Goal: Task Accomplishment & Management: Manage account settings

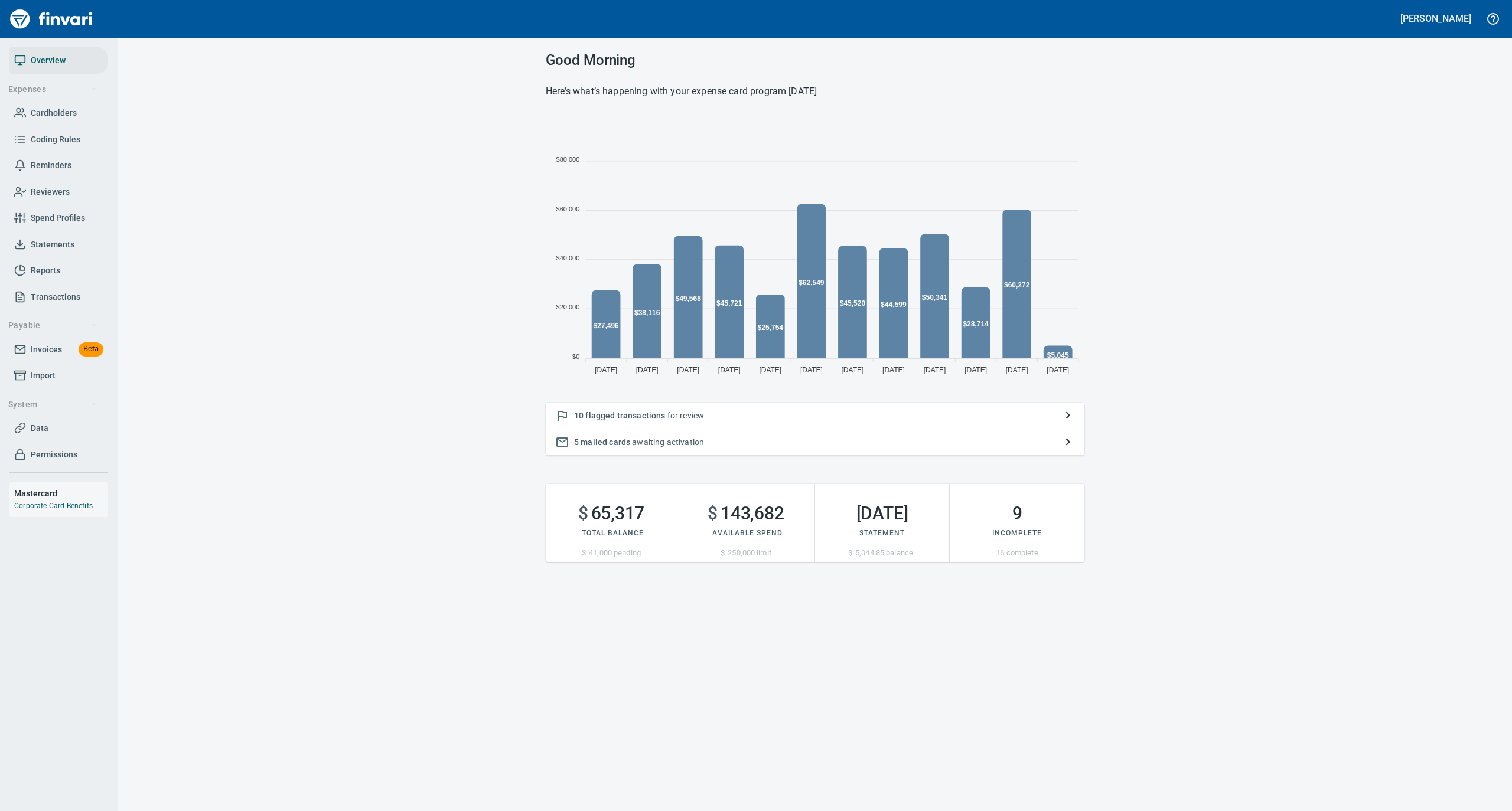
scroll to position [263, 527]
click at [59, 237] on span "Statements" at bounding box center [52, 244] width 44 height 15
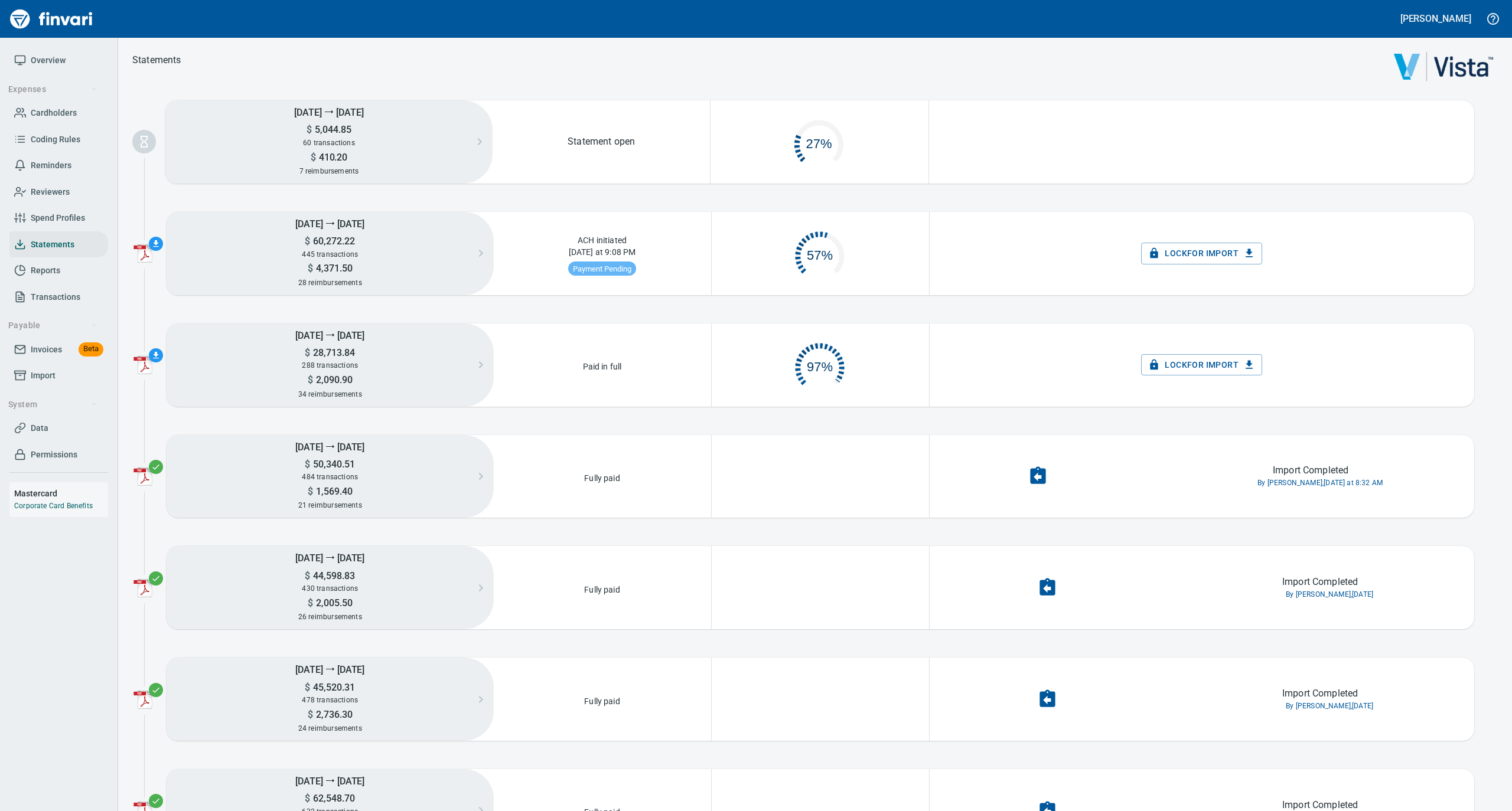
scroll to position [56, 204]
click at [47, 61] on span "Overview" at bounding box center [48, 60] width 34 height 15
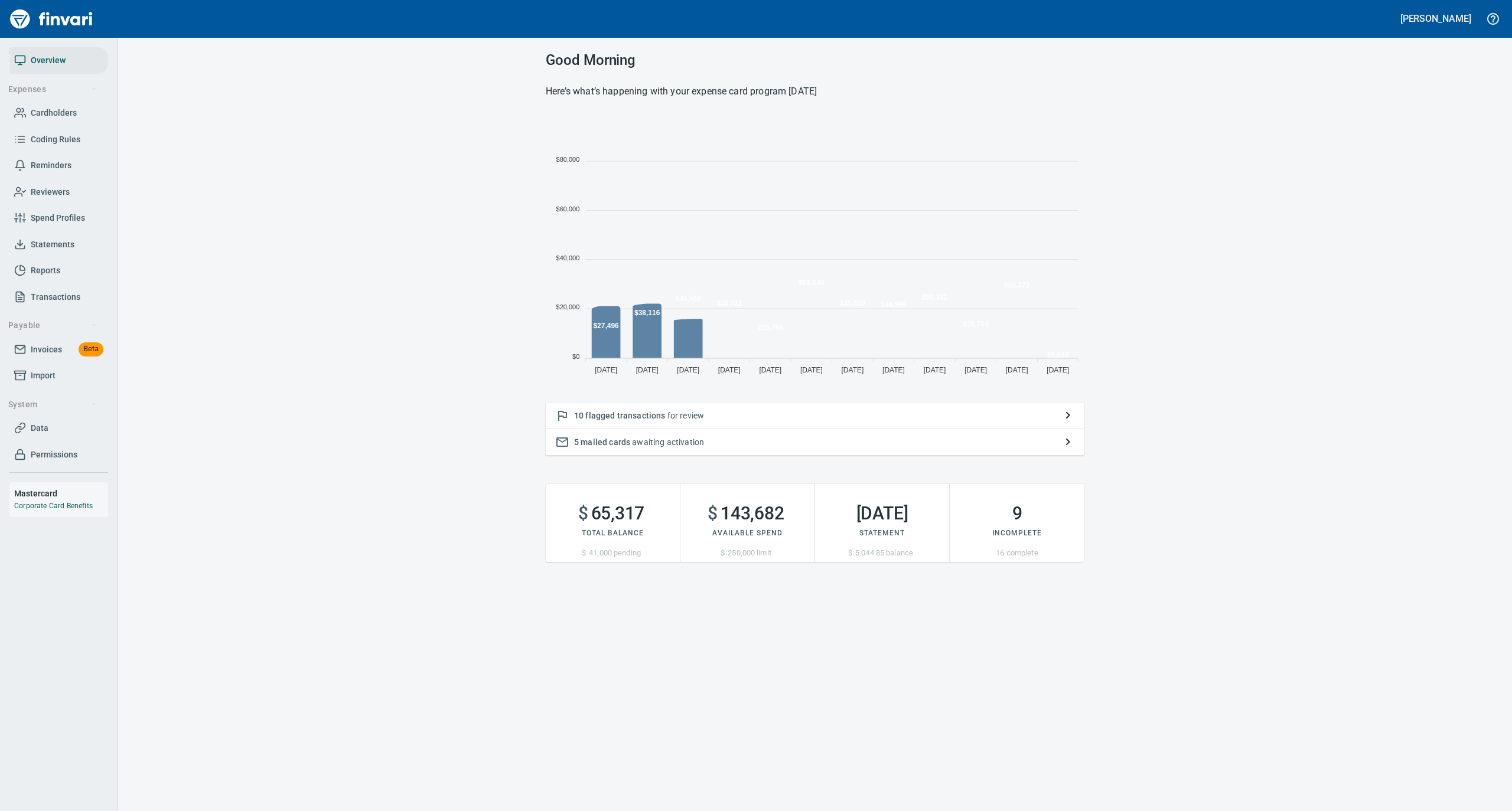
scroll to position [263, 527]
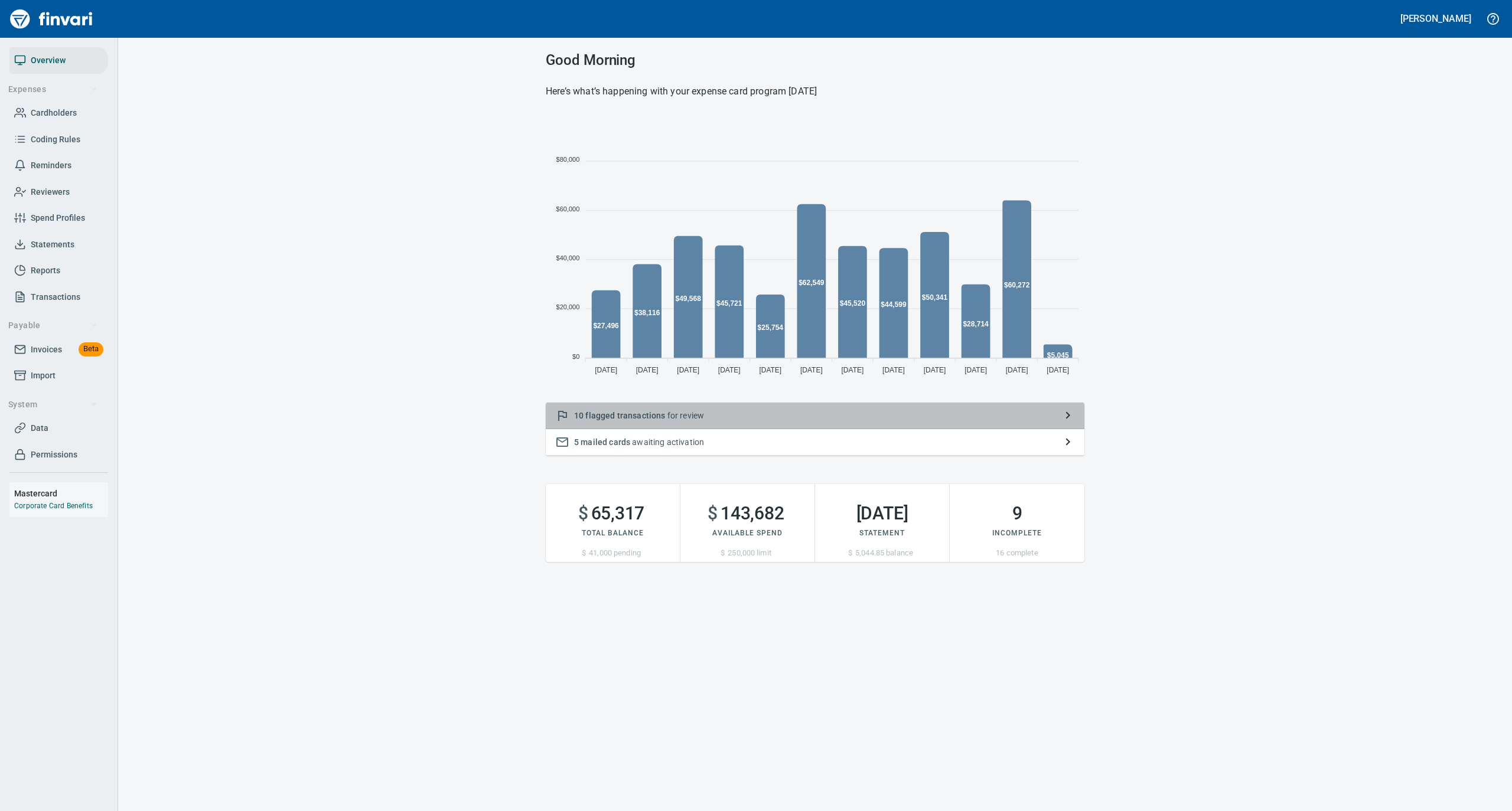
click at [783, 414] on p "10 flagged transactions for review" at bounding box center [814, 415] width 482 height 12
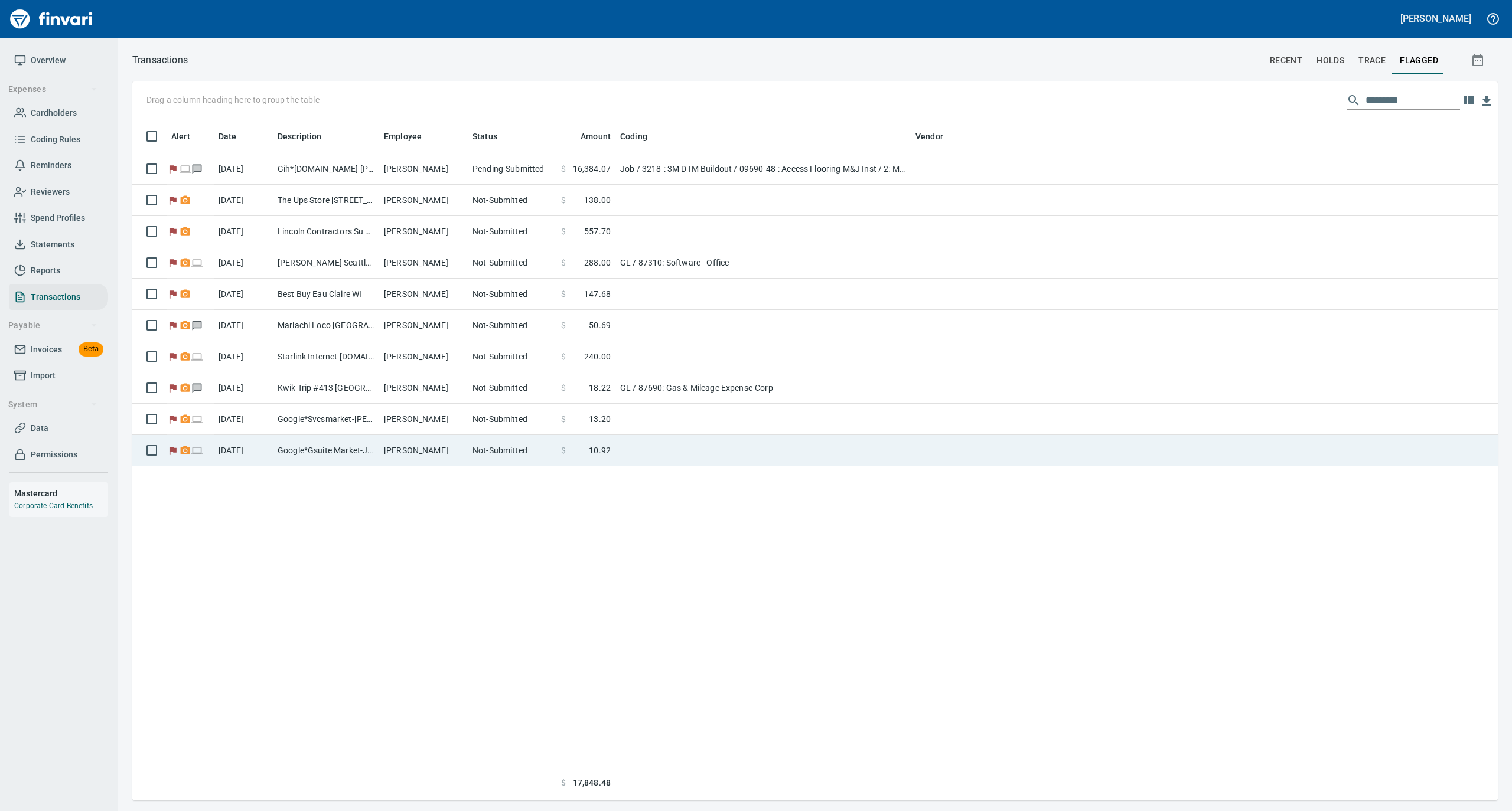
scroll to position [669, 1354]
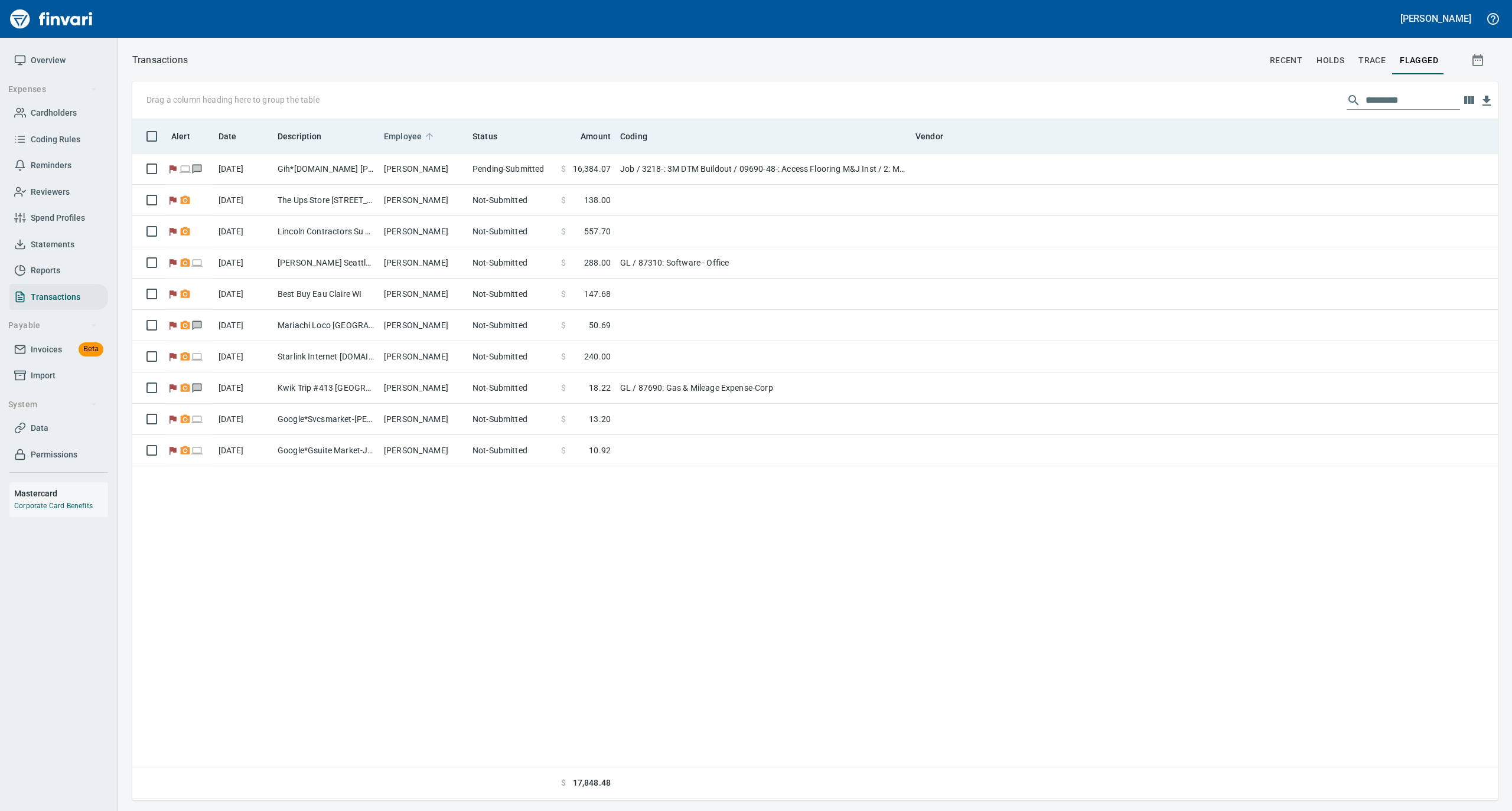
click at [427, 132] on icon at bounding box center [429, 136] width 11 height 11
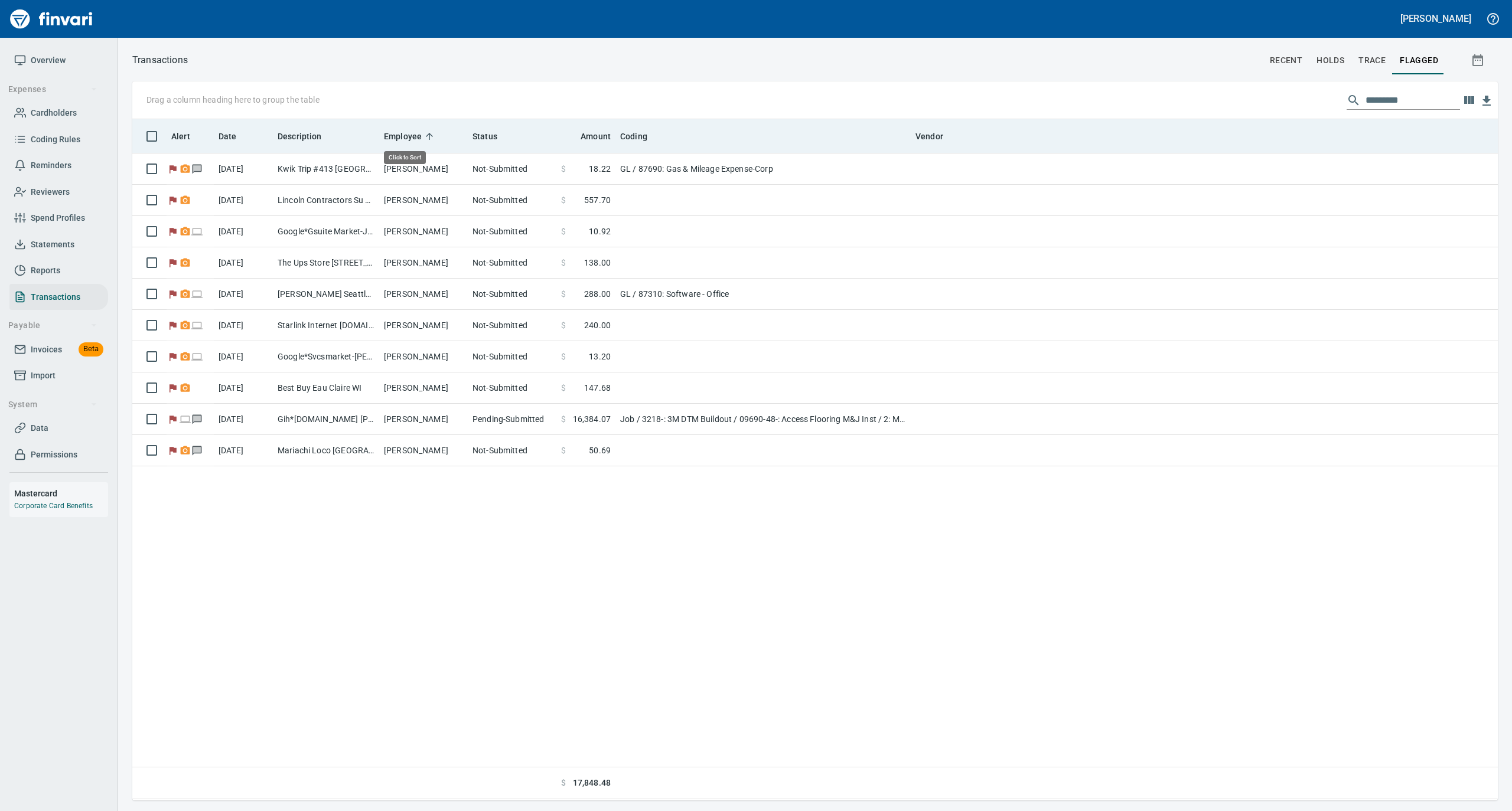
click at [427, 132] on icon at bounding box center [429, 136] width 11 height 11
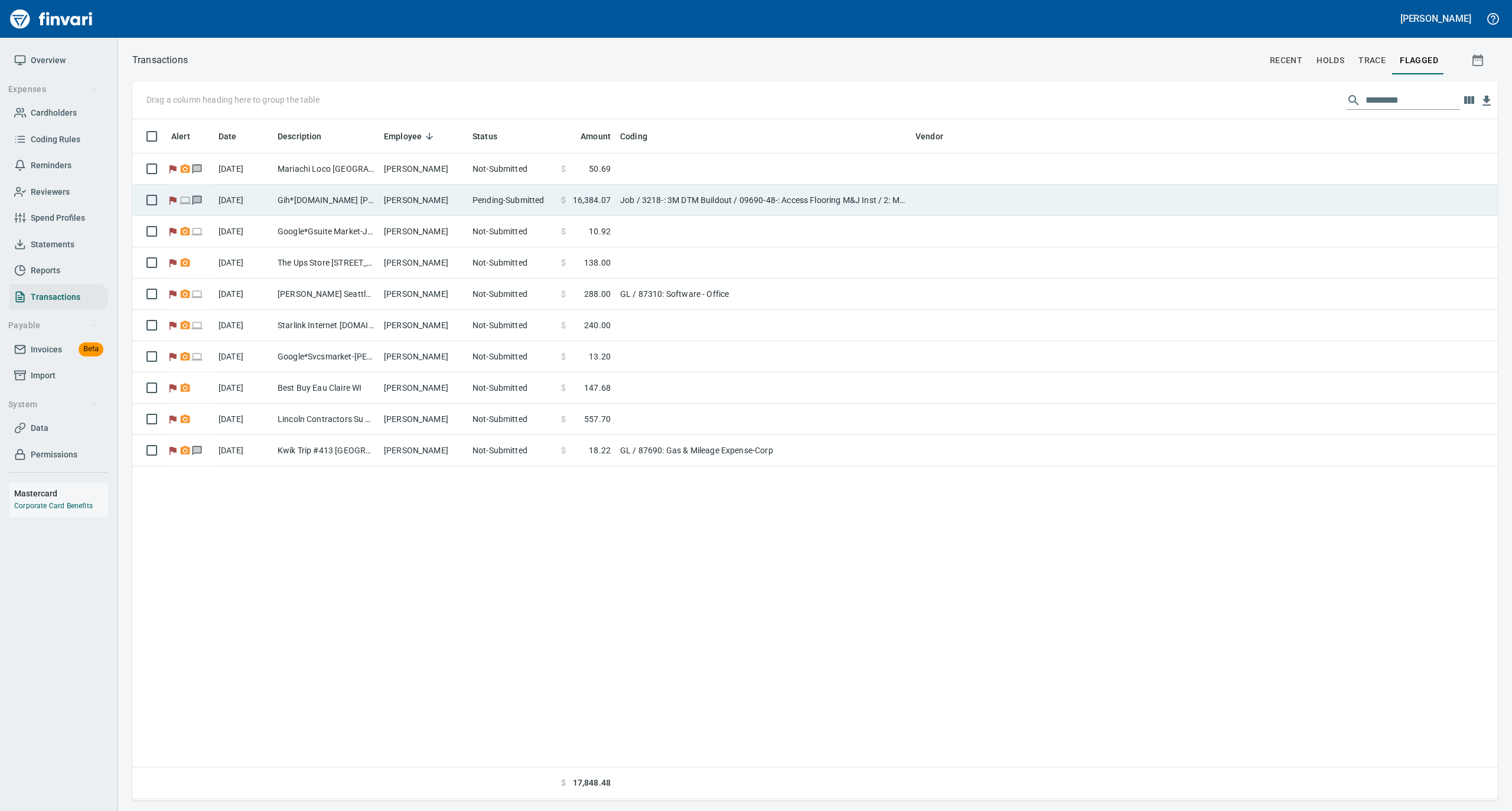
click at [383, 194] on td "[PERSON_NAME]" at bounding box center [423, 200] width 88 height 31
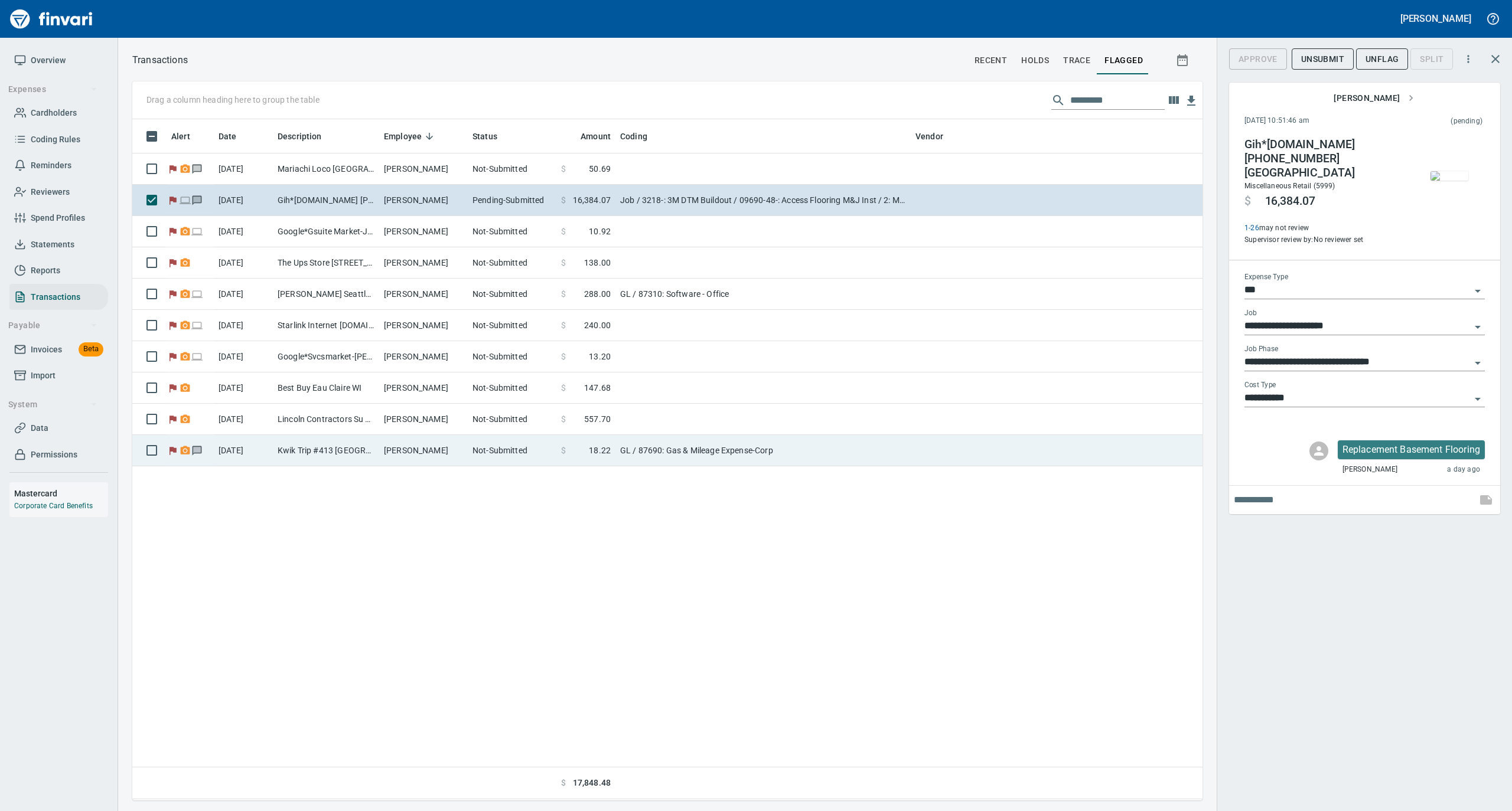
scroll to position [669, 1058]
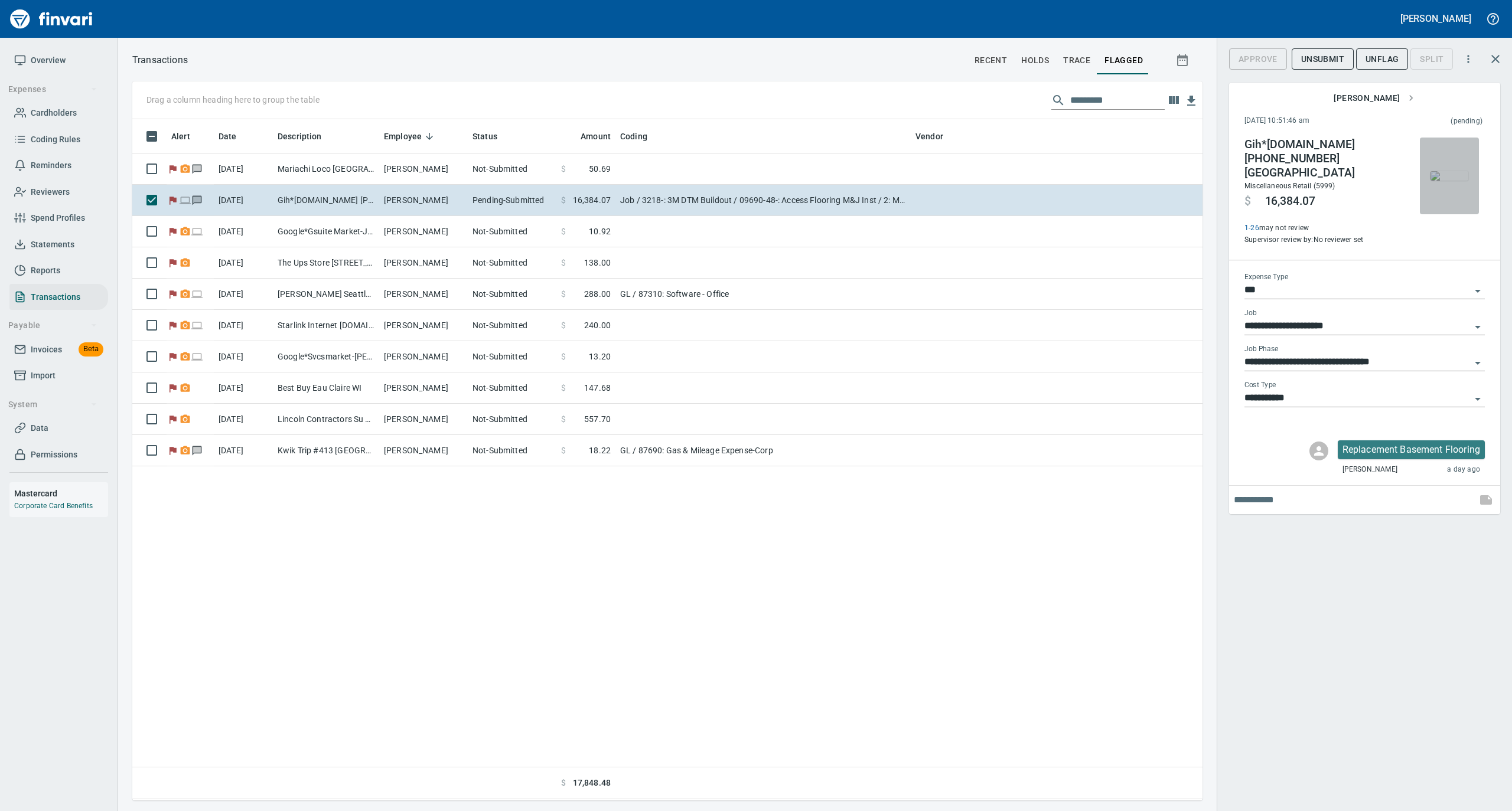
click at [1434, 171] on img "button" at bounding box center [1449, 176] width 38 height 9
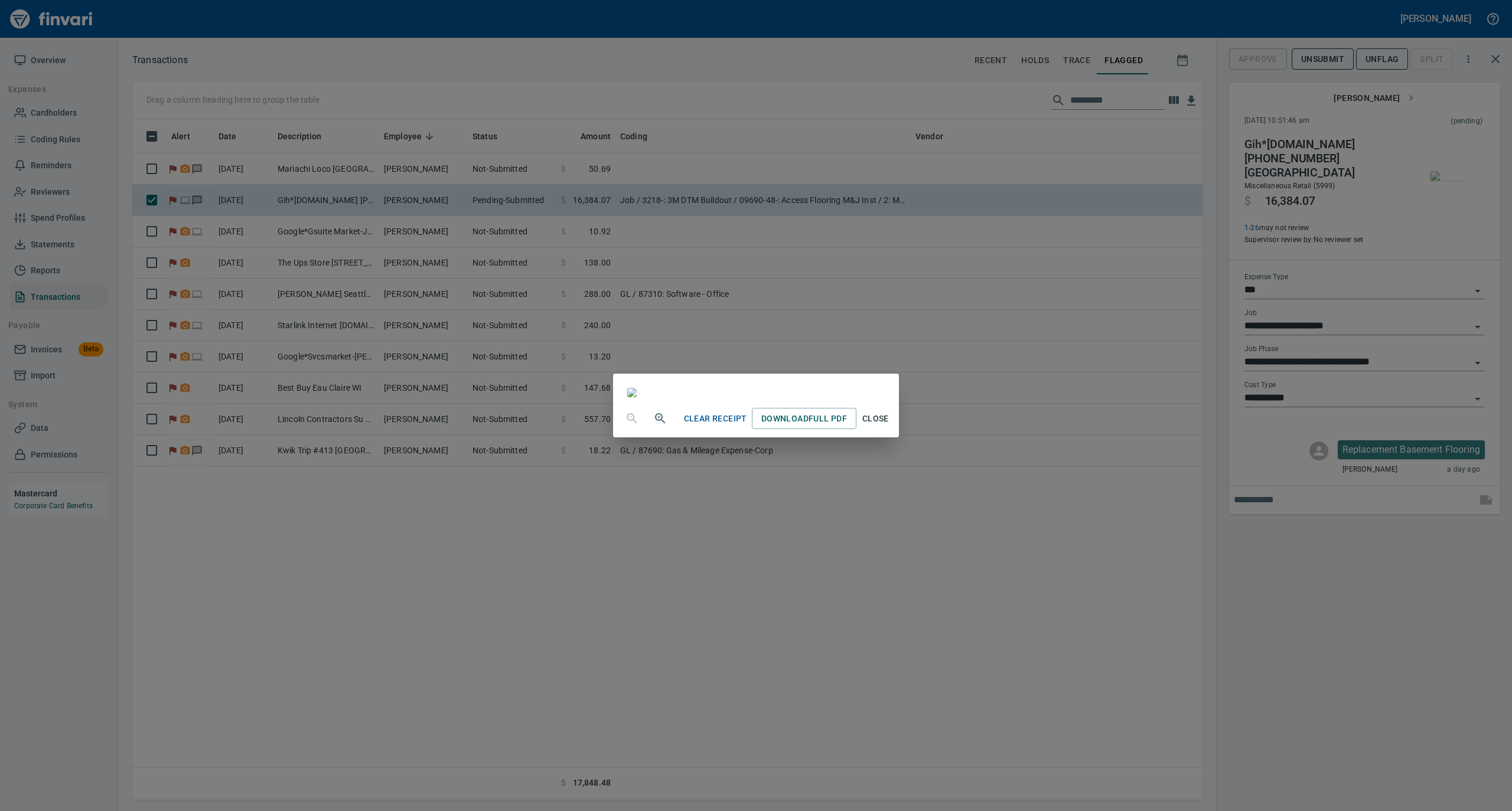
click at [890, 427] on span "Close" at bounding box center [875, 419] width 28 height 15
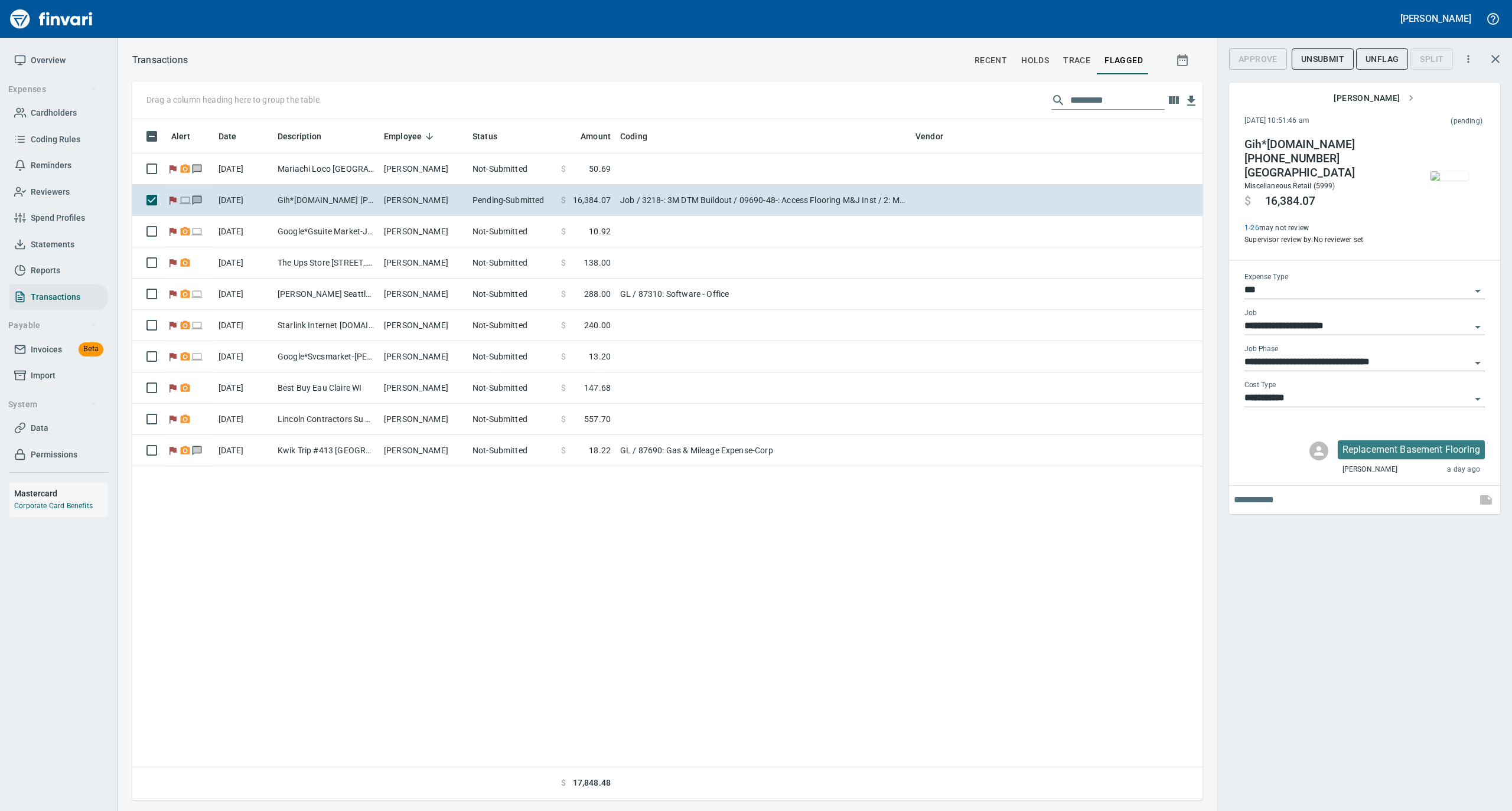
click at [1377, 53] on span "UnFlag" at bounding box center [1382, 59] width 33 height 15
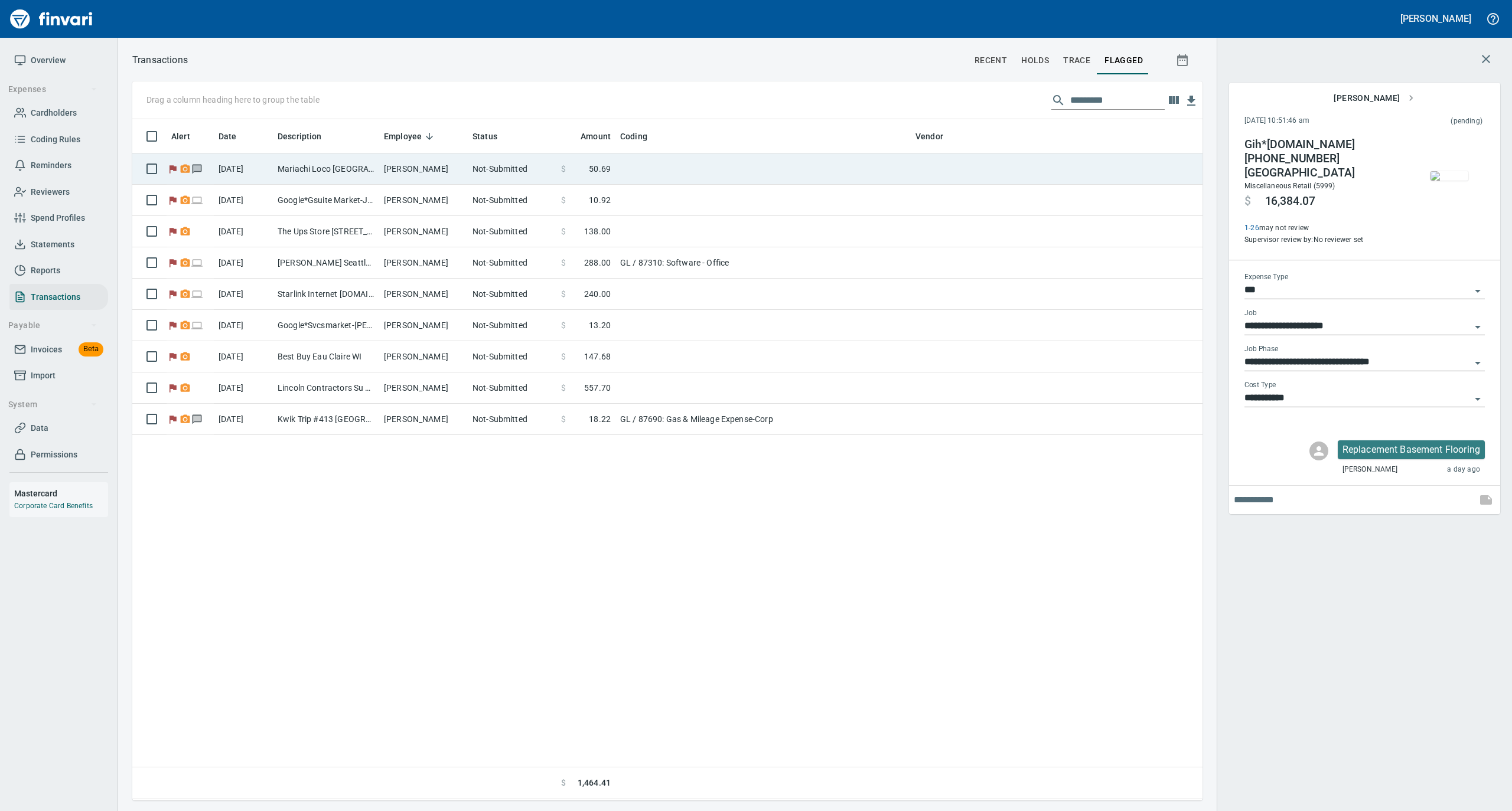
click at [358, 166] on td "Mariachi Loco [GEOGRAPHIC_DATA] [GEOGRAPHIC_DATA]" at bounding box center [326, 169] width 106 height 31
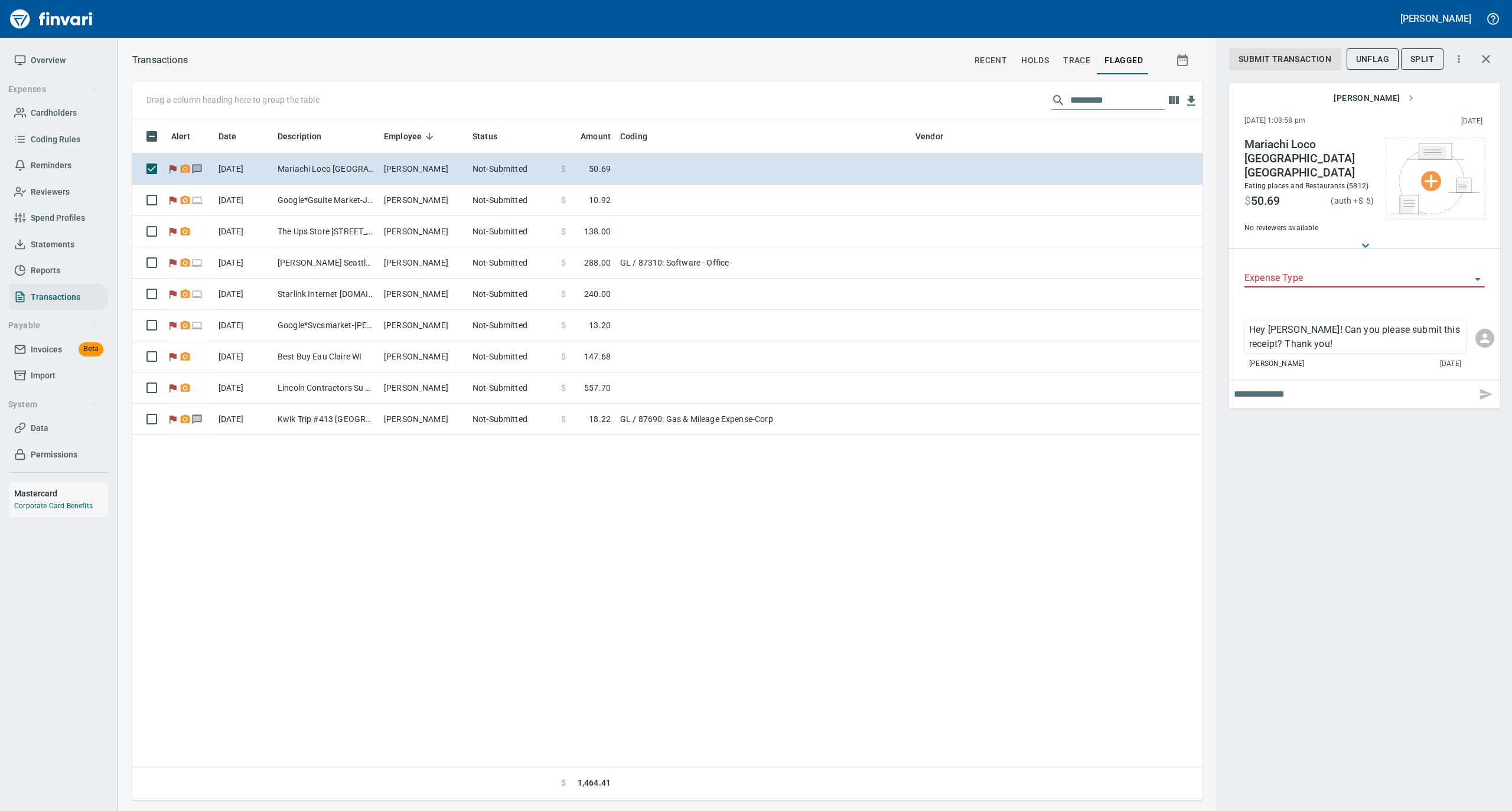
click at [55, 246] on span "Statements" at bounding box center [52, 244] width 44 height 15
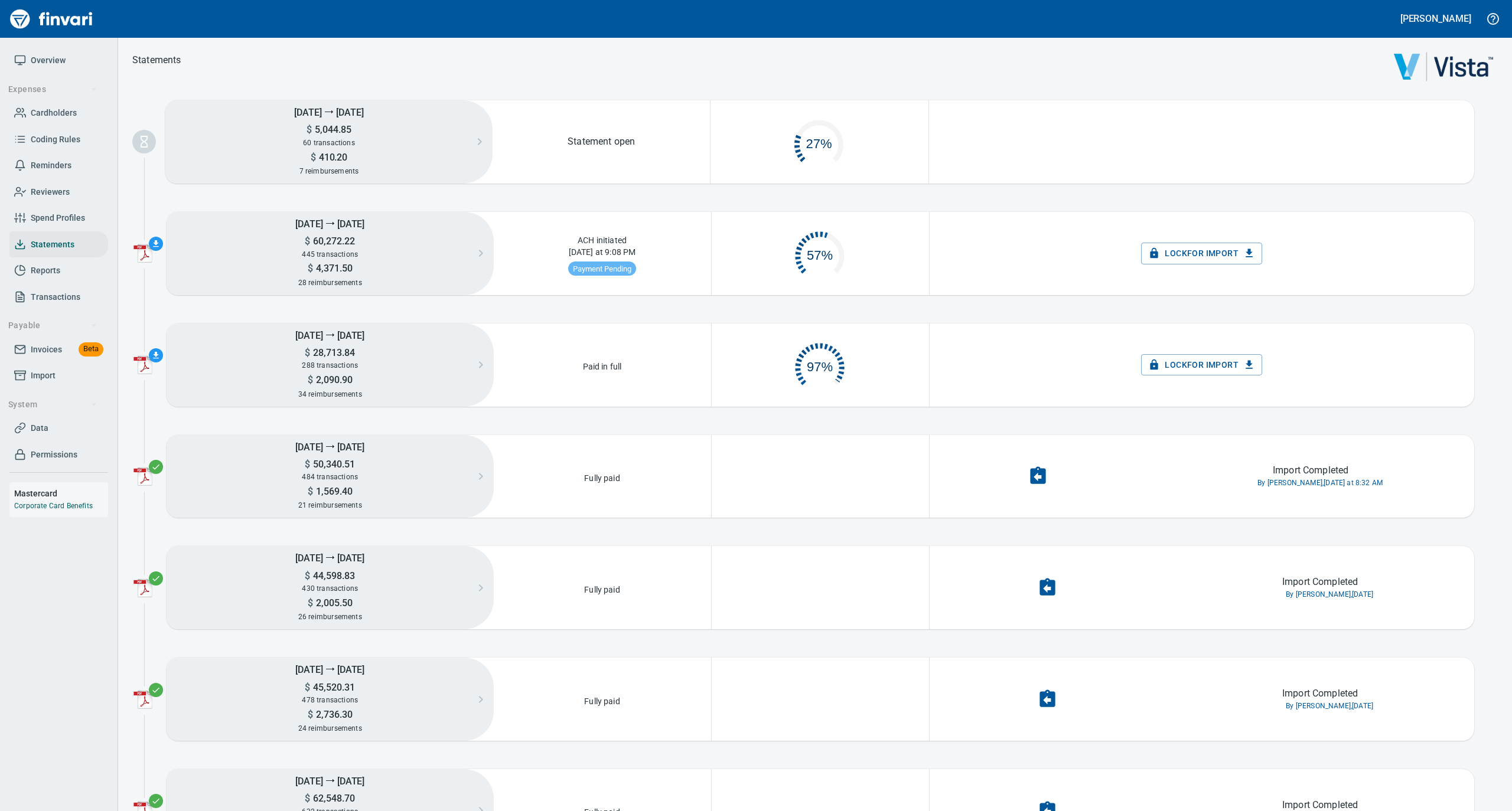
scroll to position [56, 204]
